Goal: Find specific page/section: Find specific page/section

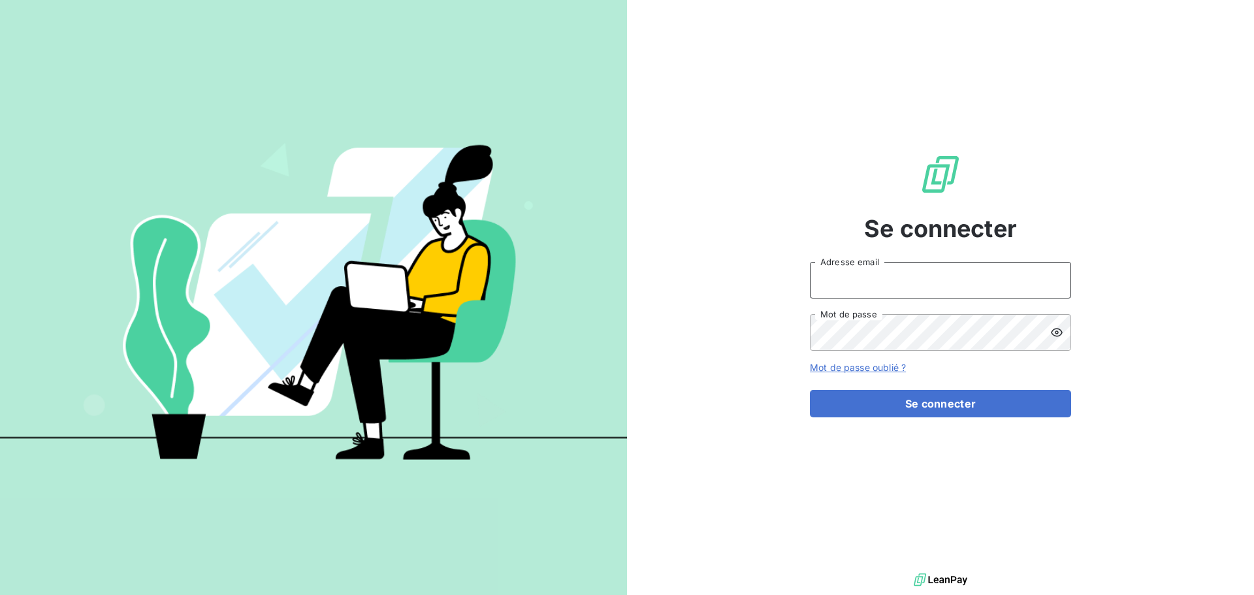
click at [930, 275] on input "Adresse email" at bounding box center [940, 280] width 261 height 37
type input "[EMAIL_ADDRESS][PERSON_NAME][DOMAIN_NAME]"
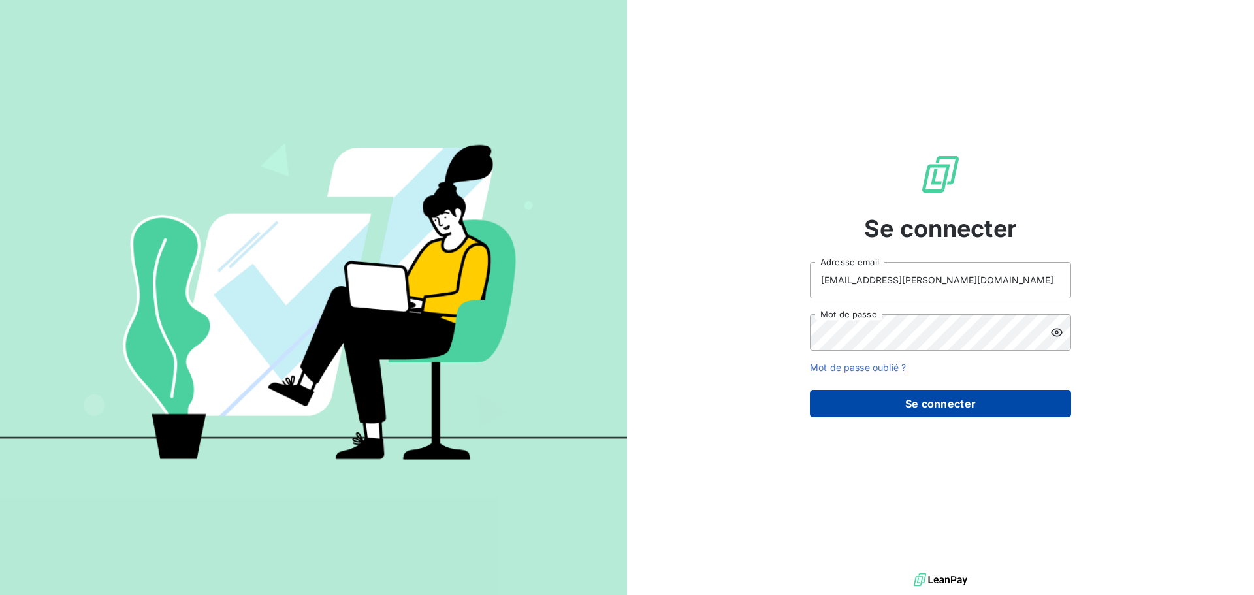
click at [965, 409] on button "Se connecter" at bounding box center [940, 403] width 261 height 27
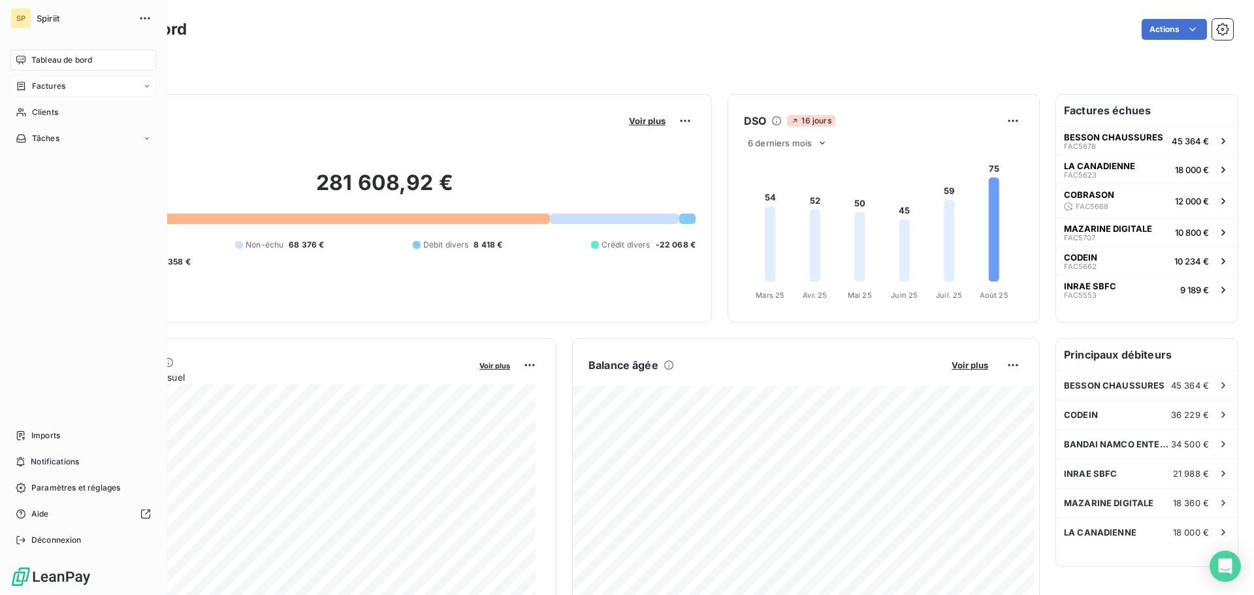
click at [40, 86] on span "Factures" at bounding box center [48, 86] width 33 height 12
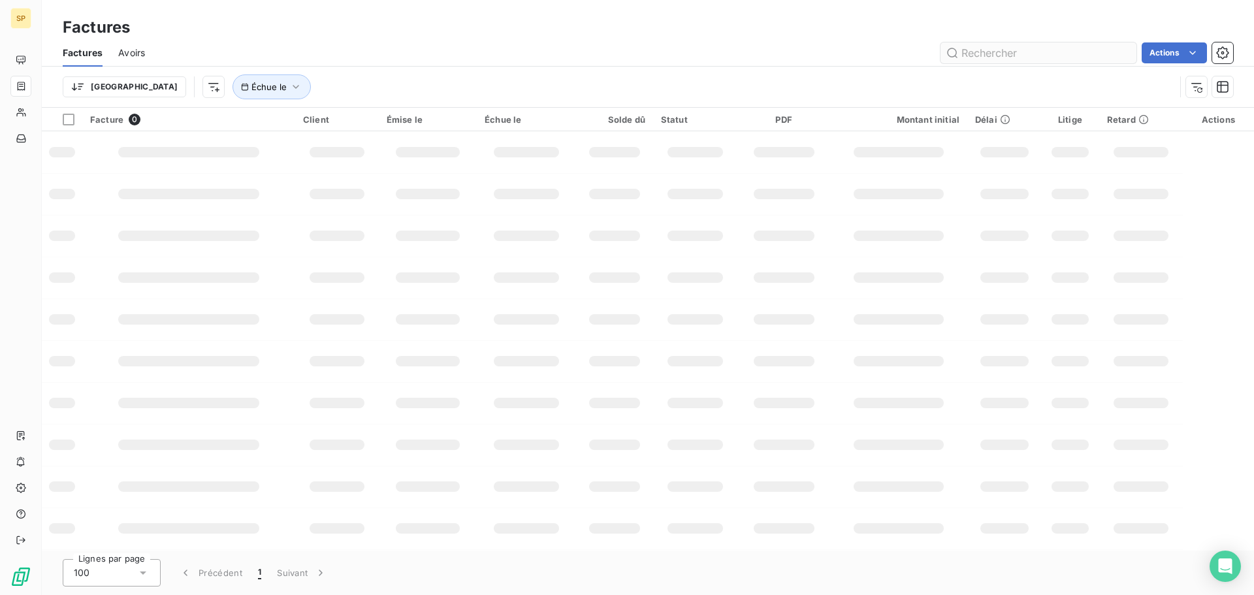
click at [979, 55] on input "text" at bounding box center [1038, 52] width 196 height 21
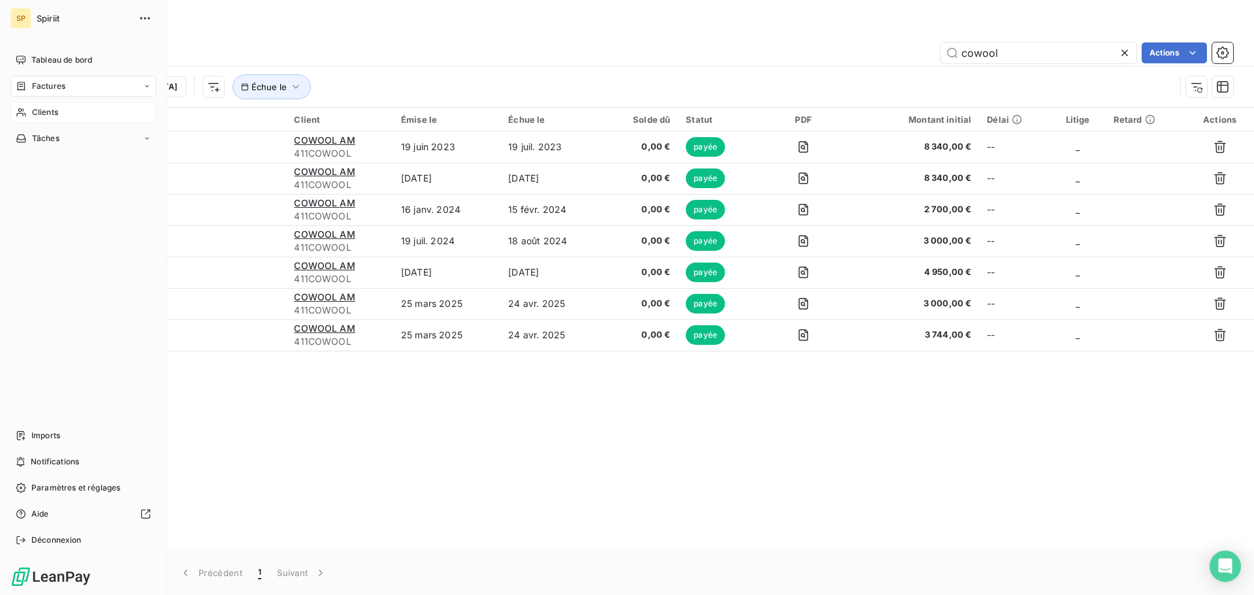
type input "cowool"
click at [19, 112] on icon at bounding box center [21, 112] width 11 height 10
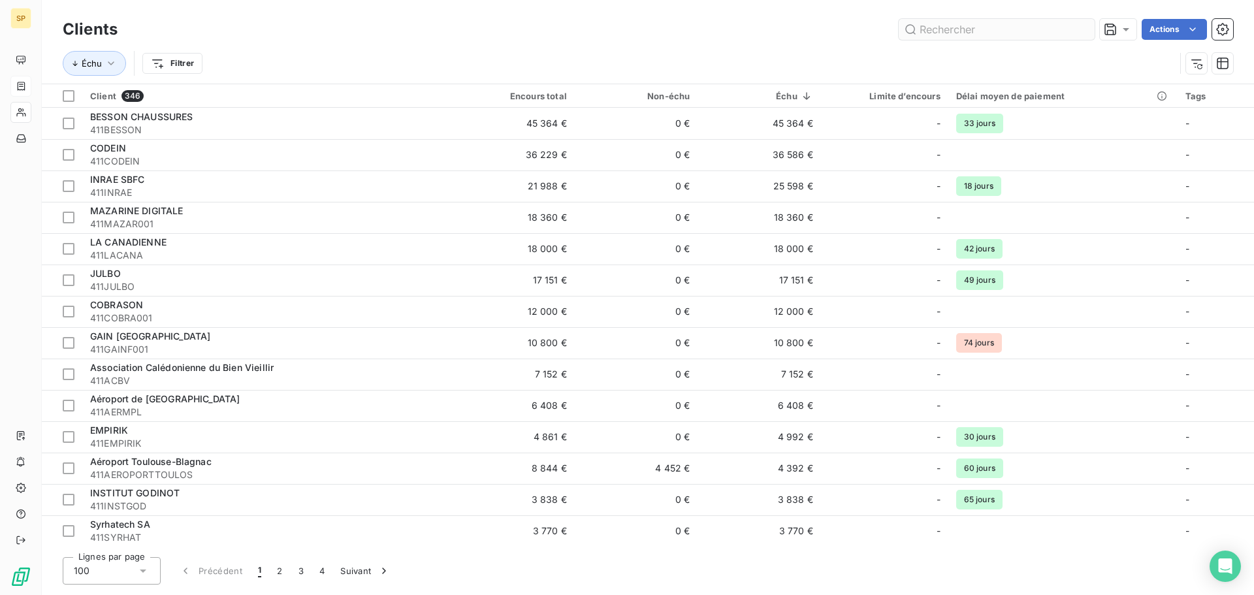
click at [1009, 25] on input "text" at bounding box center [997, 29] width 196 height 21
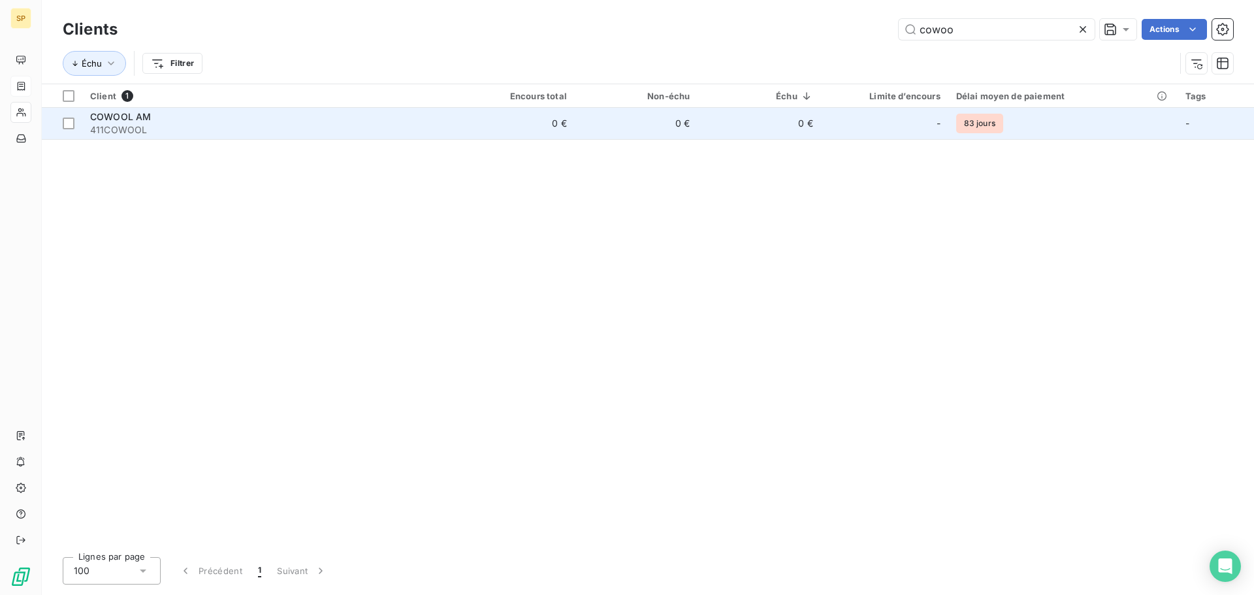
type input "cowoo"
click at [119, 118] on span "COWOOL AM" at bounding box center [120, 116] width 61 height 11
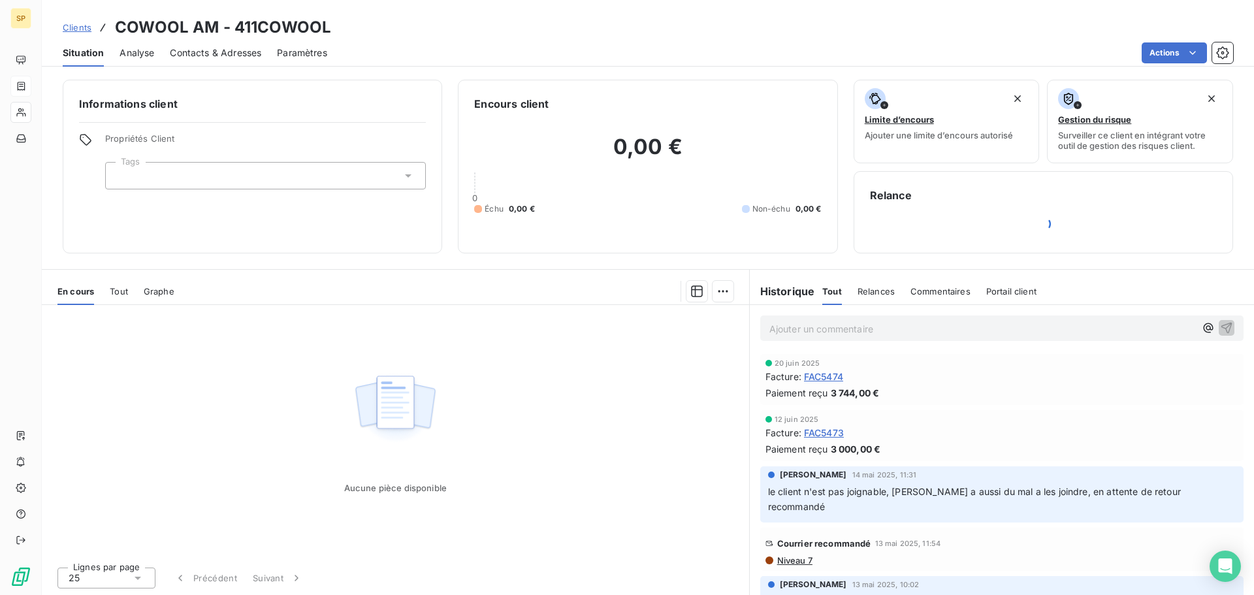
click at [112, 293] on span "Tout" at bounding box center [119, 291] width 18 height 10
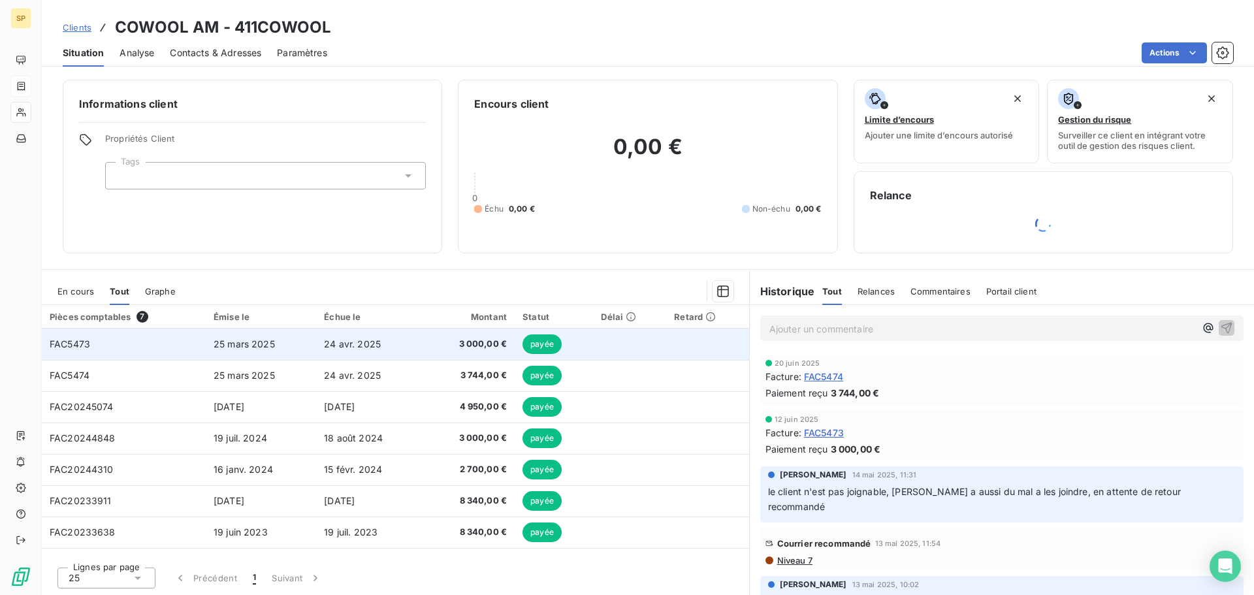
click at [134, 342] on td "FAC5473" at bounding box center [124, 343] width 164 height 31
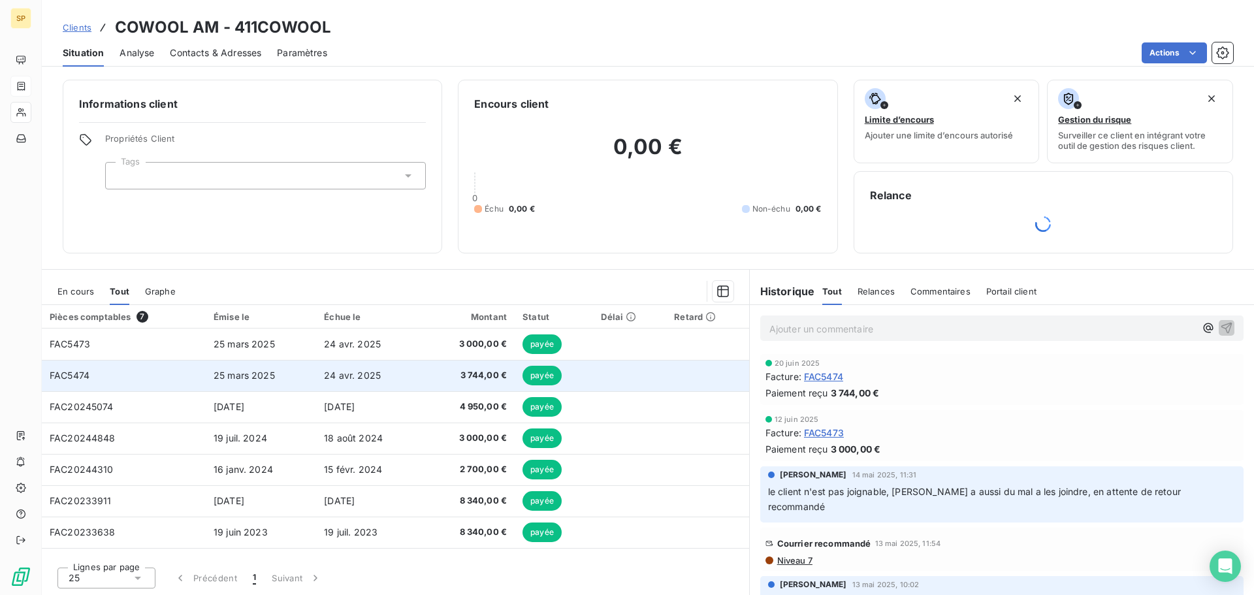
click at [399, 374] on td "24 avr. 2025" at bounding box center [369, 375] width 107 height 31
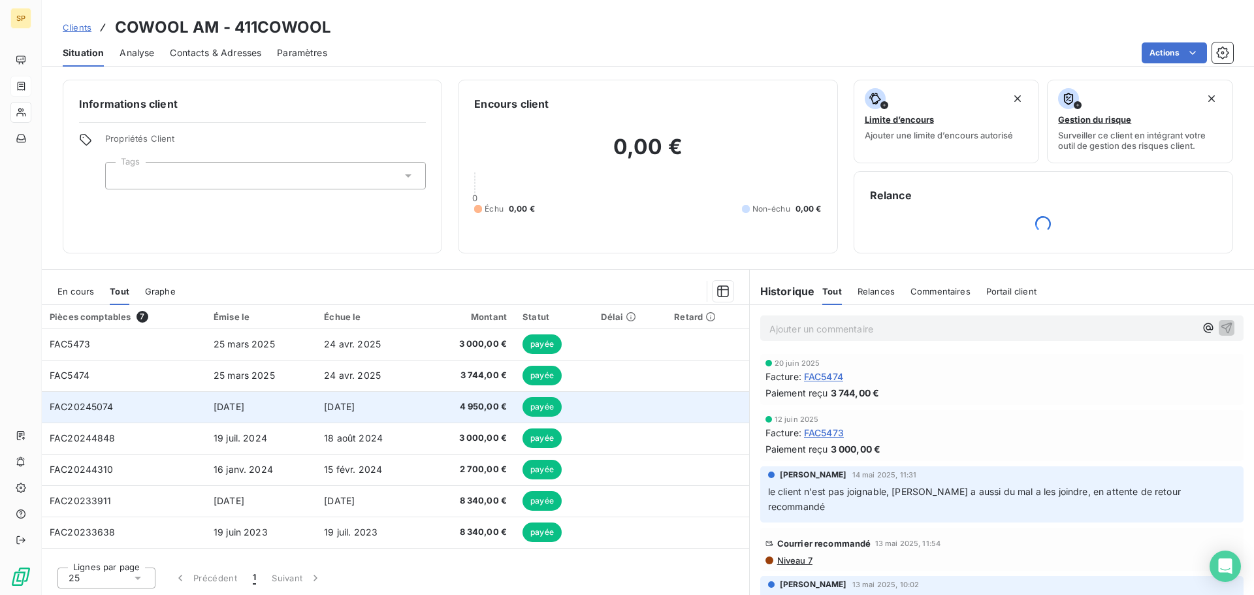
click at [604, 409] on td at bounding box center [629, 406] width 73 height 31
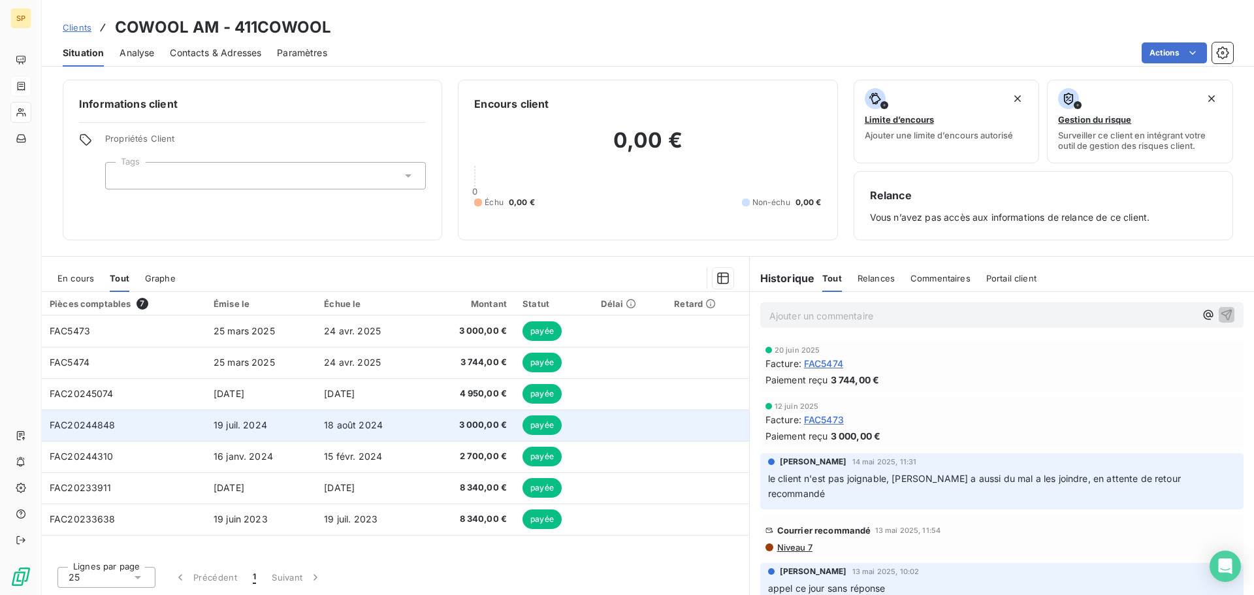
click at [579, 441] on td "payée" at bounding box center [554, 456] width 78 height 31
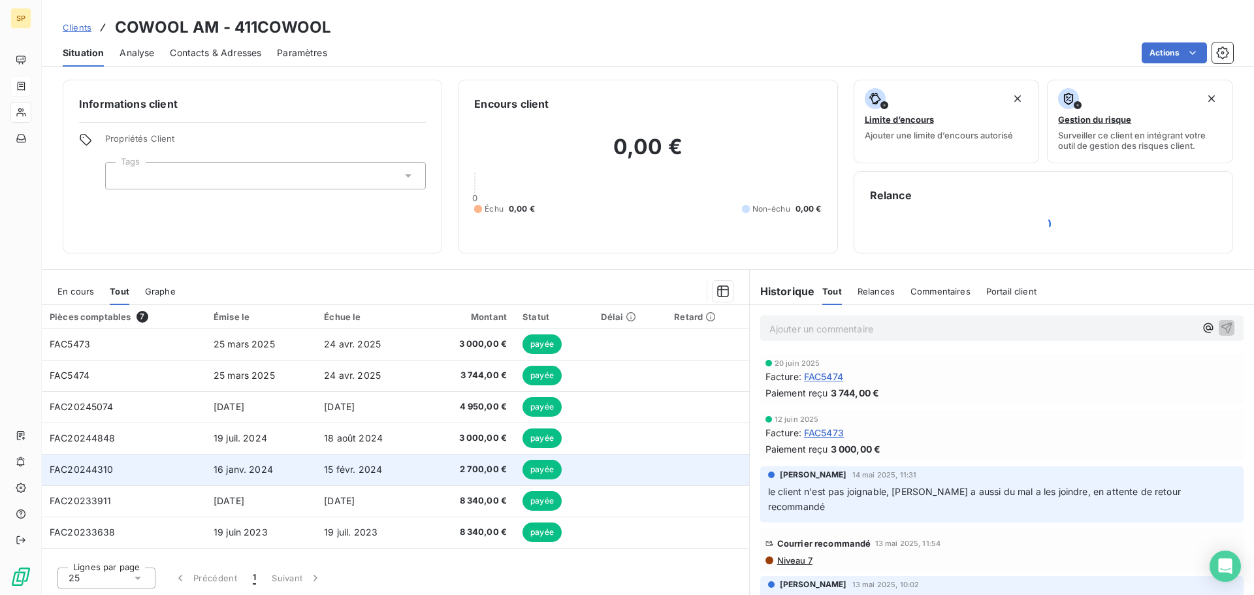
click at [573, 471] on td "payée" at bounding box center [554, 469] width 78 height 31
